Goal: Transaction & Acquisition: Purchase product/service

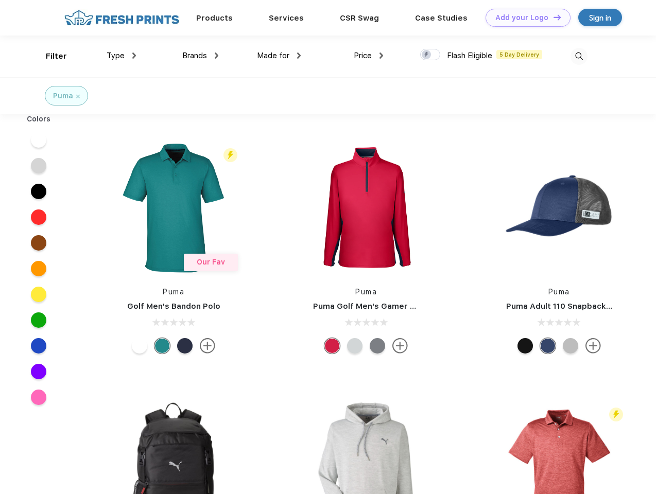
click at [524, 18] on link "Add your Logo Design Tool" at bounding box center [527, 18] width 85 height 18
click at [0, 0] on div "Design Tool" at bounding box center [0, 0] width 0 height 0
click at [552, 17] on link "Add your Logo Design Tool" at bounding box center [527, 18] width 85 height 18
click at [49, 56] on div "Filter" at bounding box center [56, 56] width 21 height 12
click at [121, 56] on span "Type" at bounding box center [116, 55] width 18 height 9
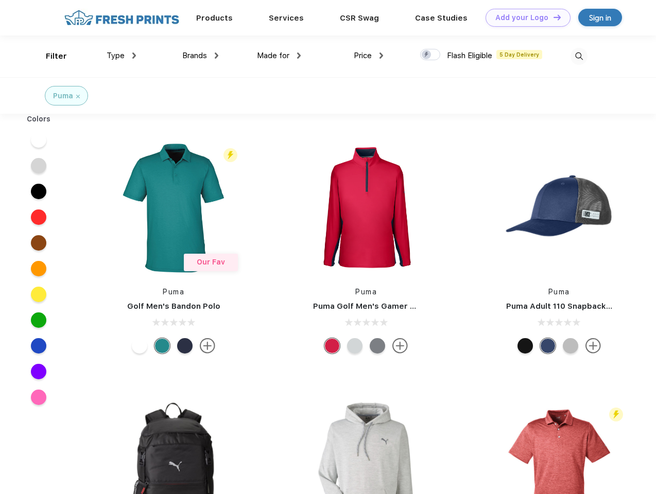
click at [200, 56] on span "Brands" at bounding box center [194, 55] width 25 height 9
click at [279, 56] on span "Made for" at bounding box center [273, 55] width 32 height 9
click at [369, 56] on span "Price" at bounding box center [363, 55] width 18 height 9
click at [430, 55] on div at bounding box center [430, 54] width 20 height 11
click at [427, 55] on input "checkbox" at bounding box center [423, 51] width 7 height 7
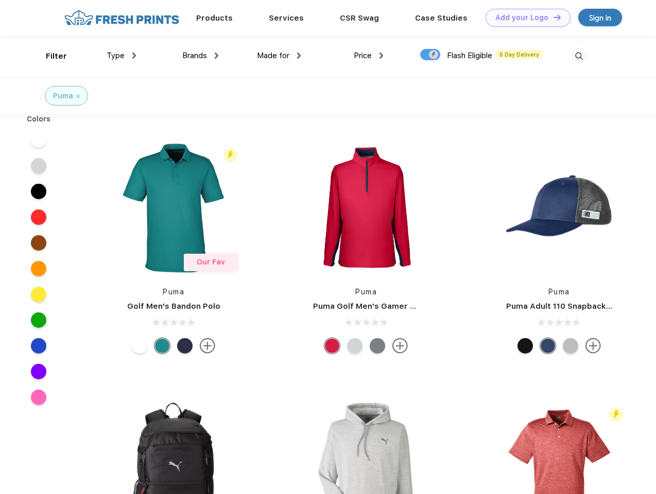
click at [579, 56] on img at bounding box center [578, 56] width 17 height 17
